Goal: Find specific page/section: Find specific page/section

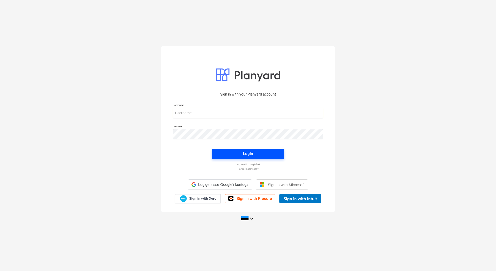
type input "[EMAIL_ADDRESS][PERSON_NAME][DOMAIN_NAME]"
click at [272, 155] on div "Login" at bounding box center [248, 154] width 78 height 17
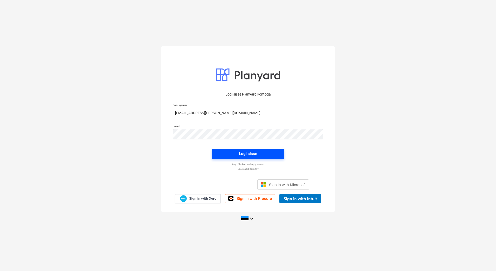
click at [272, 155] on span "Logi sisse" at bounding box center [248, 153] width 60 height 7
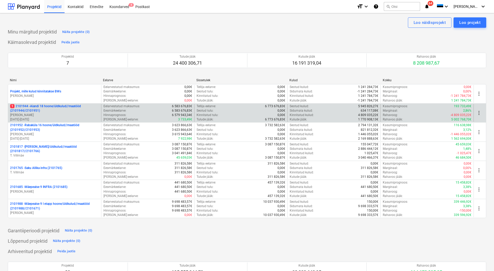
click at [44, 110] on p "1 2101944 - Aiandi 18 hoone/üldkulud//maatööd (2101944//2101951)" at bounding box center [54, 108] width 89 height 9
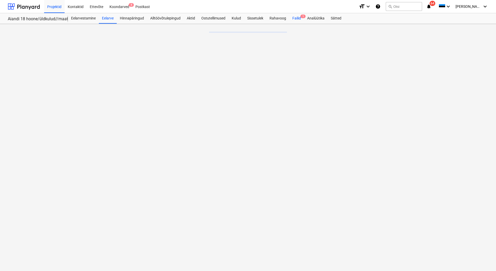
click at [298, 17] on div "Failid 1" at bounding box center [296, 18] width 15 height 10
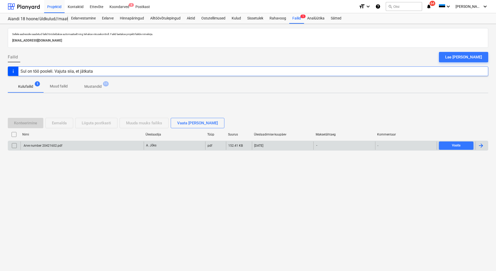
click at [99, 148] on div "Arve number 20421602.pdf" at bounding box center [82, 145] width 123 height 8
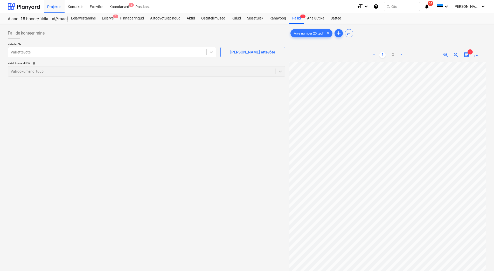
scroll to position [56, 44]
click at [312, 21] on div "Analüütika" at bounding box center [316, 18] width 24 height 10
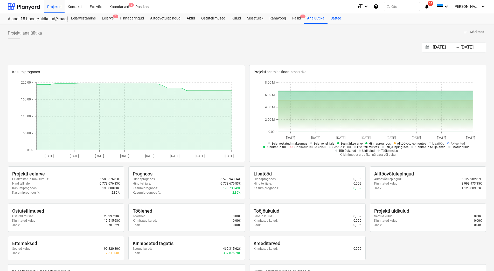
click at [335, 17] on div "Sätted" at bounding box center [336, 18] width 17 height 10
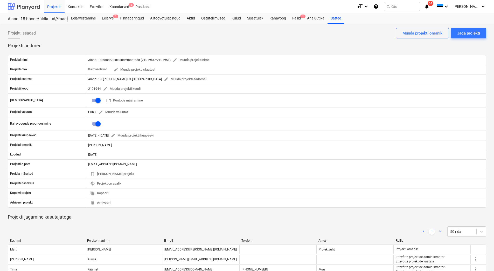
click at [28, 7] on div at bounding box center [24, 6] width 32 height 13
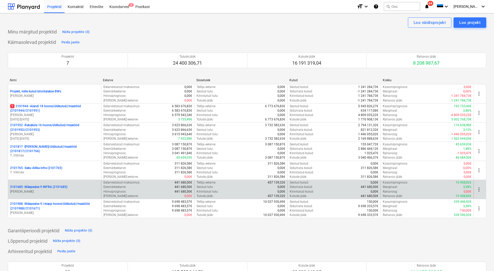
click at [55, 194] on div "2101685 - Mäepealse 9 INFRA (2101685) [PERSON_NAME]" at bounding box center [54, 189] width 93 height 18
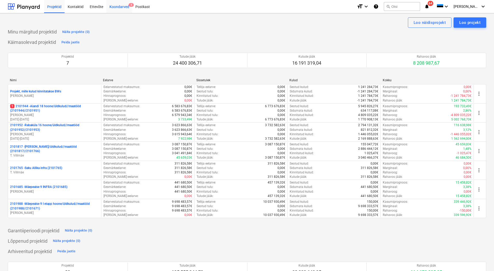
click at [113, 6] on div "Koondarved 8" at bounding box center [119, 6] width 26 height 13
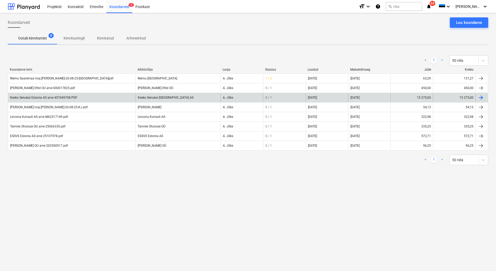
click at [90, 100] on div "Kesko Senukai Estonia AS arve 457049708.PDF" at bounding box center [71, 97] width 127 height 8
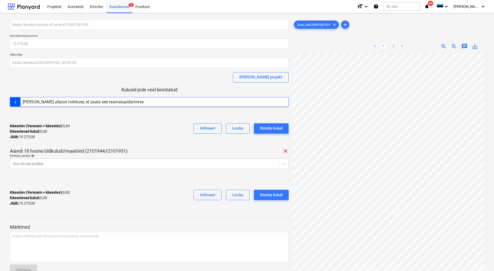
scroll to position [75, 0]
